Goal: Navigation & Orientation: Find specific page/section

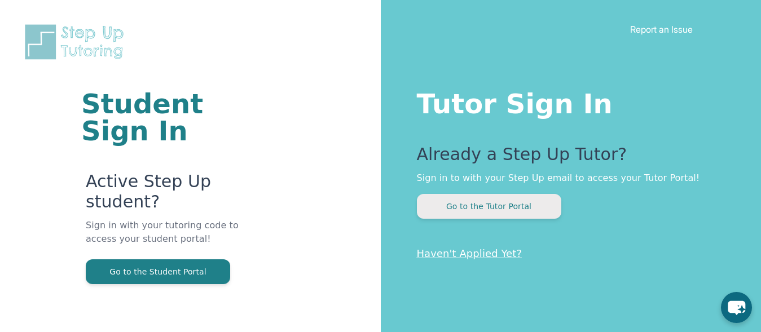
click at [494, 195] on button "Go to the Tutor Portal" at bounding box center [489, 206] width 144 height 25
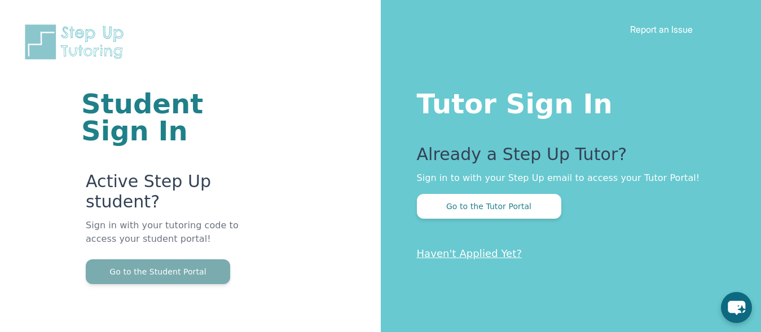
click at [201, 274] on button "Go to the Student Portal" at bounding box center [158, 272] width 144 height 25
click at [194, 269] on button "Go to the Student Portal" at bounding box center [158, 272] width 144 height 25
